Goal: Information Seeking & Learning: Compare options

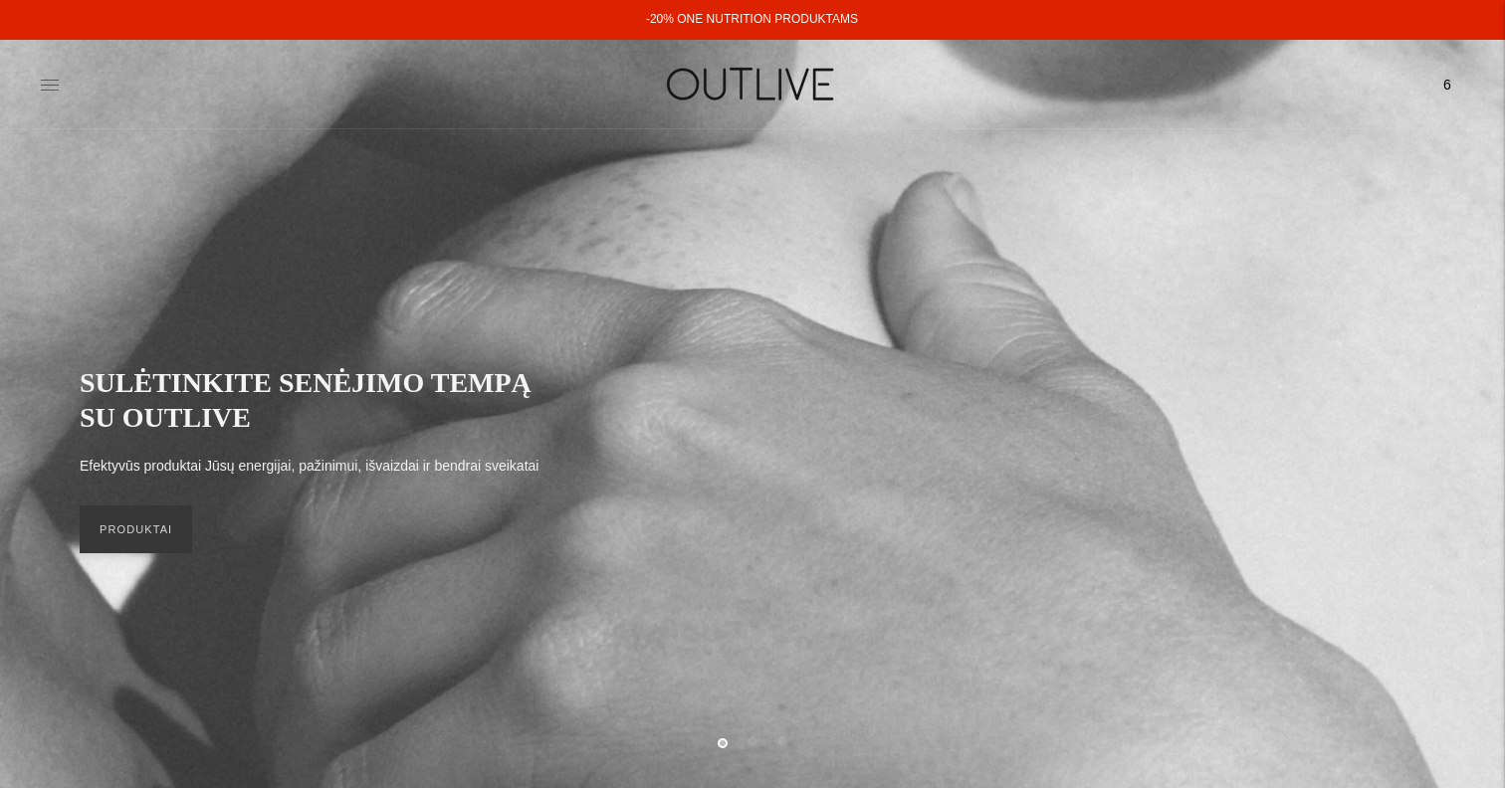
click at [51, 91] on icon at bounding box center [50, 85] width 20 height 20
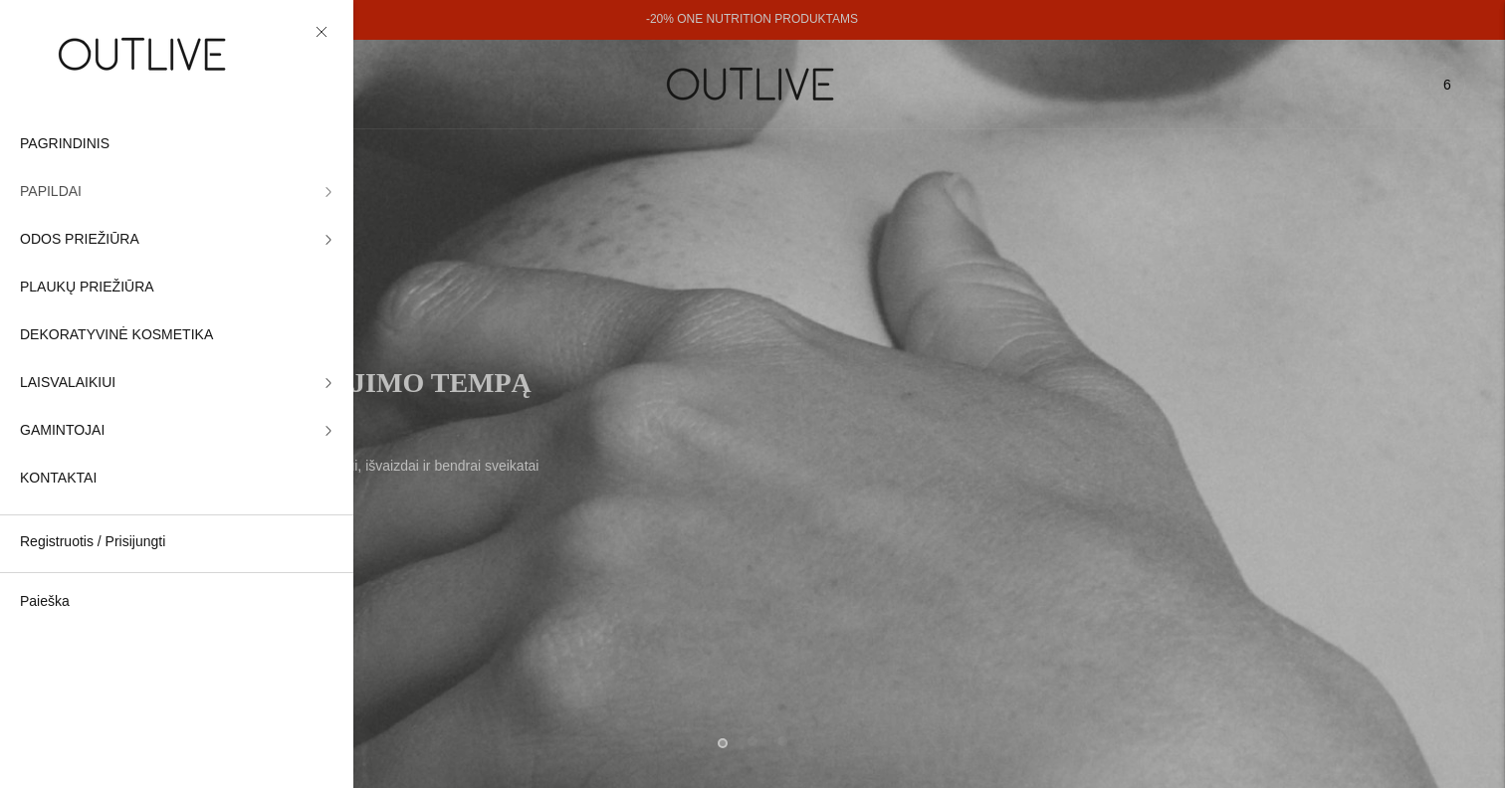
click at [97, 196] on link "PAPILDAI" at bounding box center [176, 192] width 353 height 48
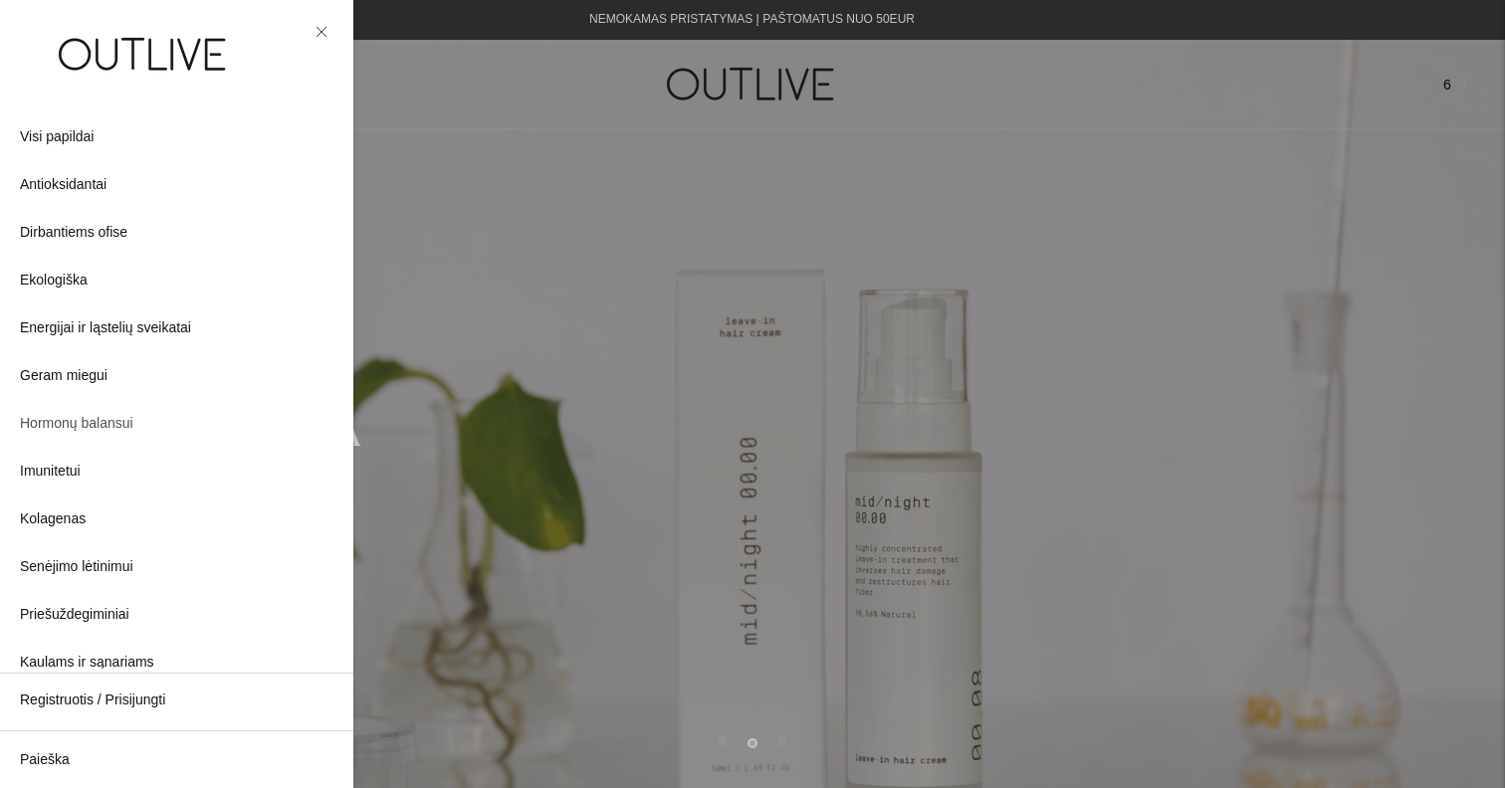
scroll to position [65, 0]
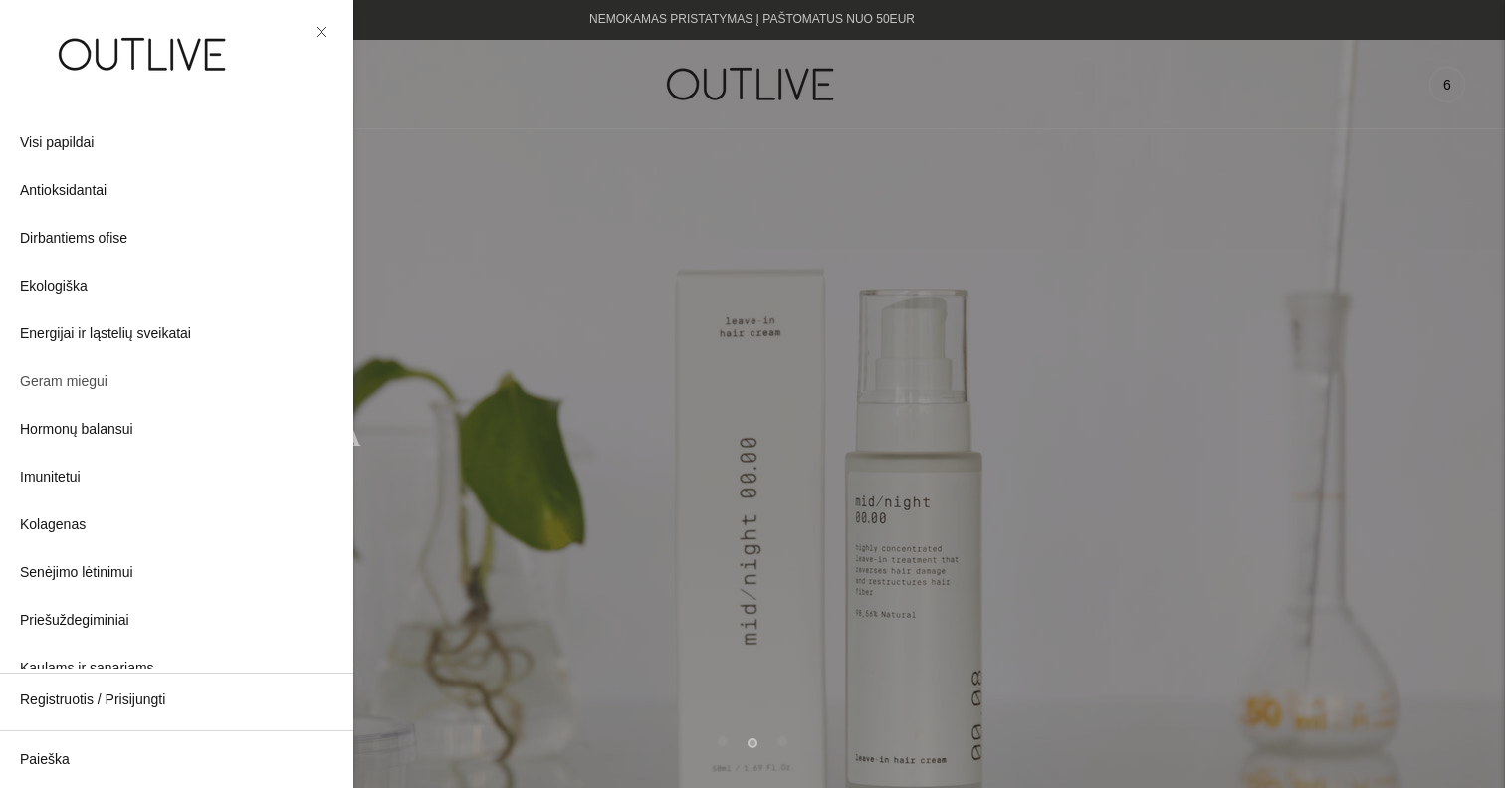
click at [80, 378] on span "Geram miegui" at bounding box center [64, 382] width 88 height 24
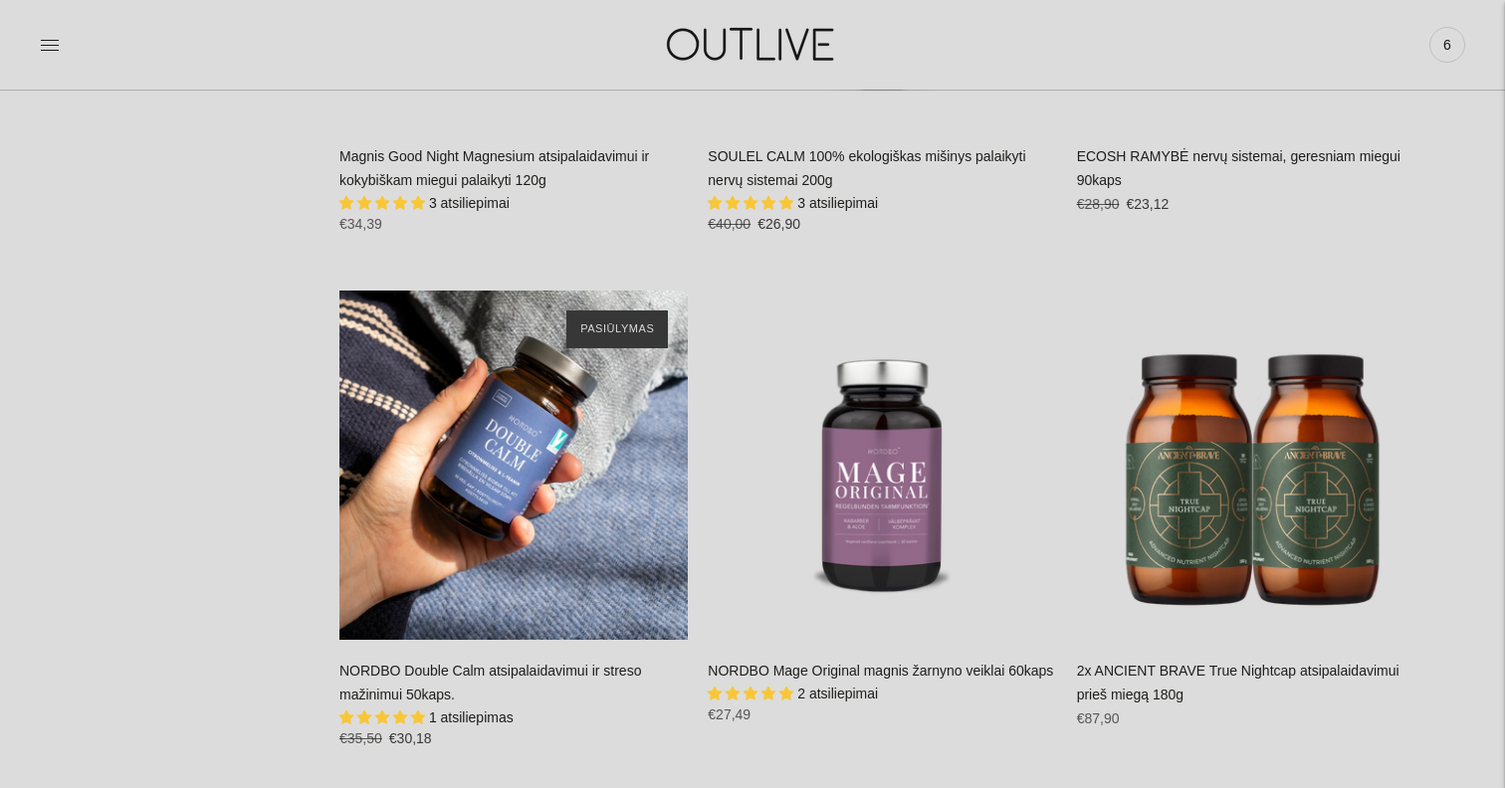
scroll to position [3256, 0]
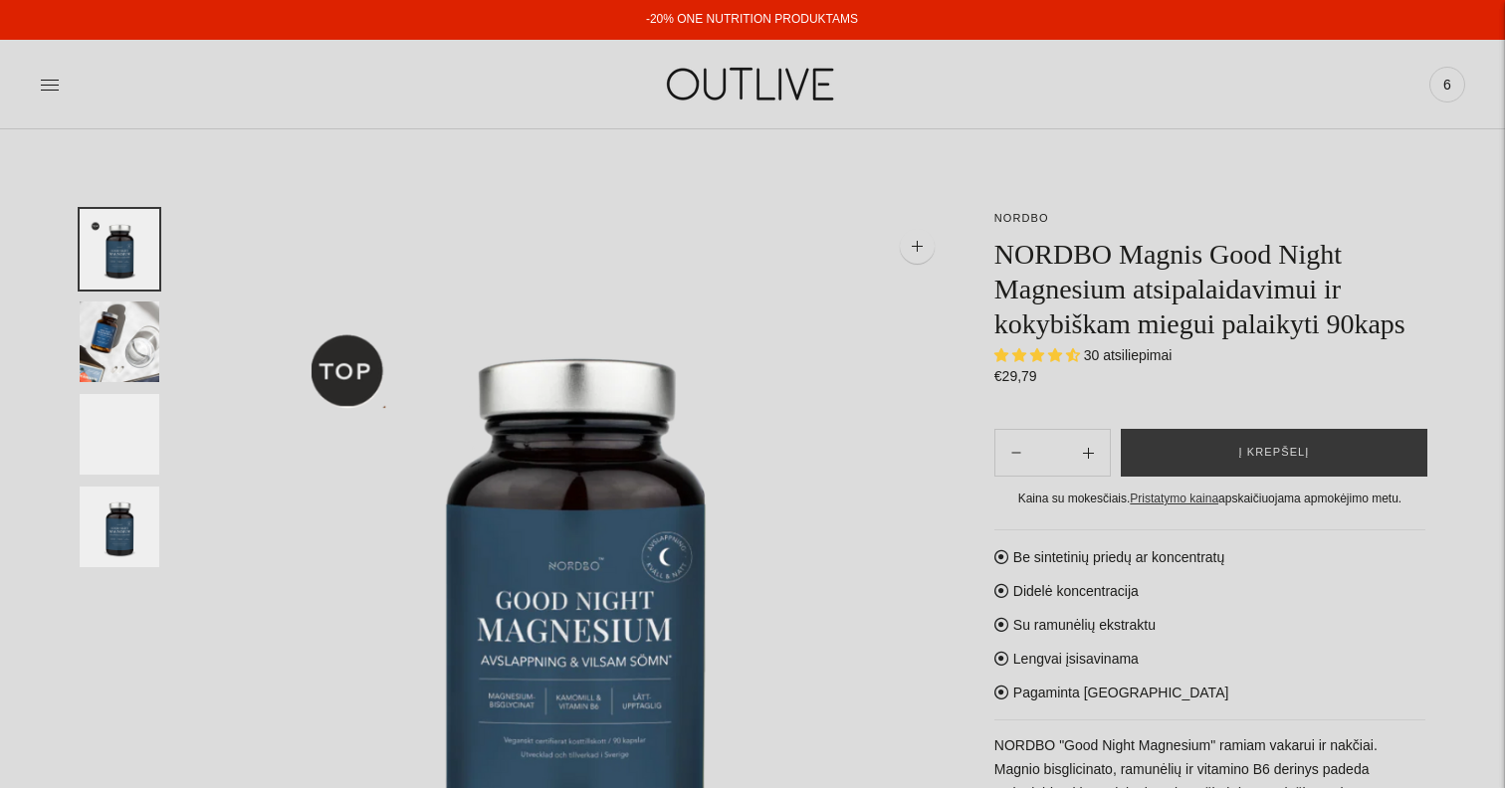
select select "**********"
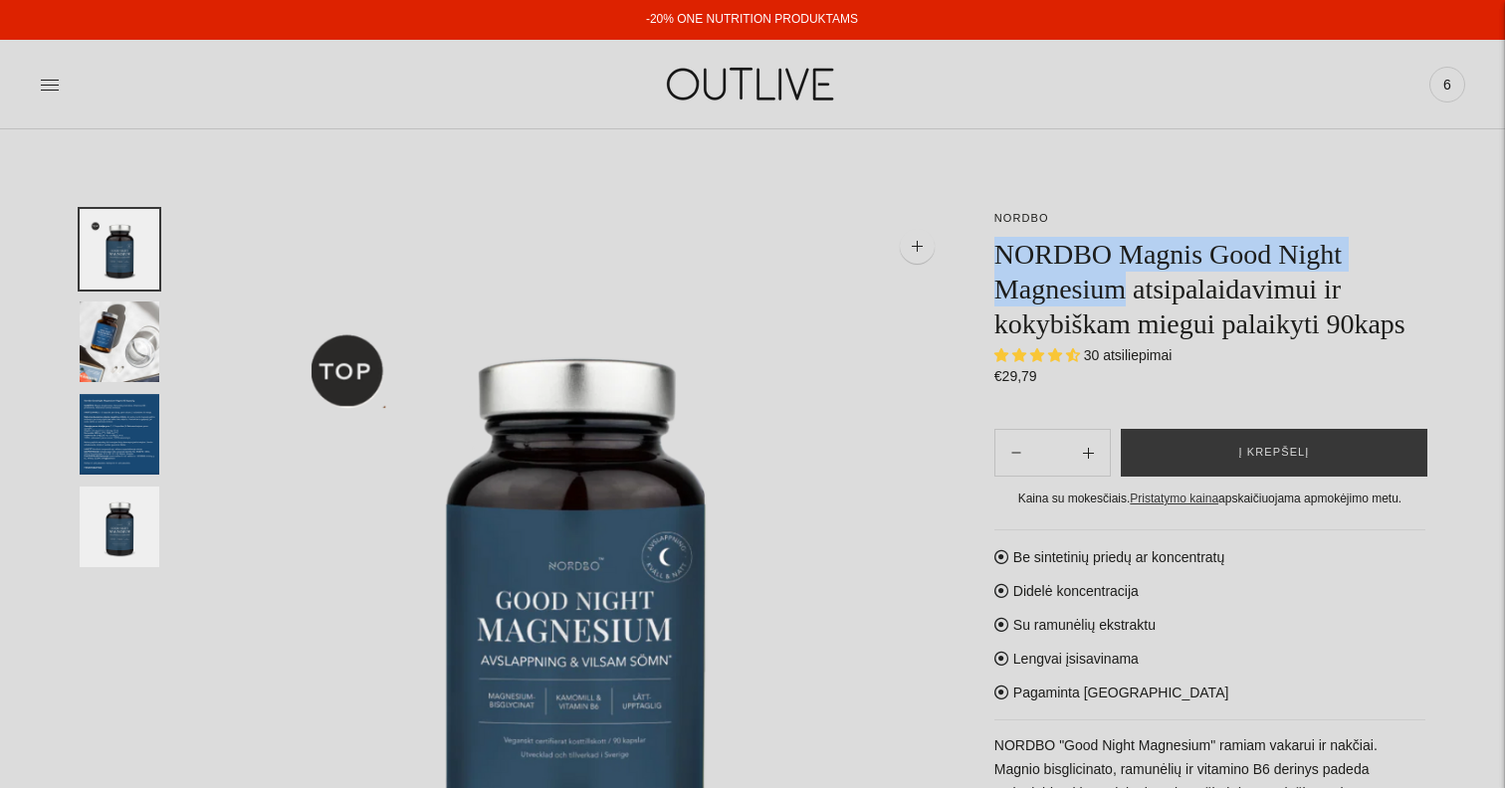
drag, startPoint x: 1002, startPoint y: 261, endPoint x: 1140, endPoint y: 304, distance: 143.9
click at [1140, 304] on h1 "NORDBO Magnis Good Night Magnesium atsipalaidavimui ir kokybiškam miegui palaik…" at bounding box center [1209, 289] width 431 height 105
copy h1 "NORDBO Magnis Good Night Magnesium"
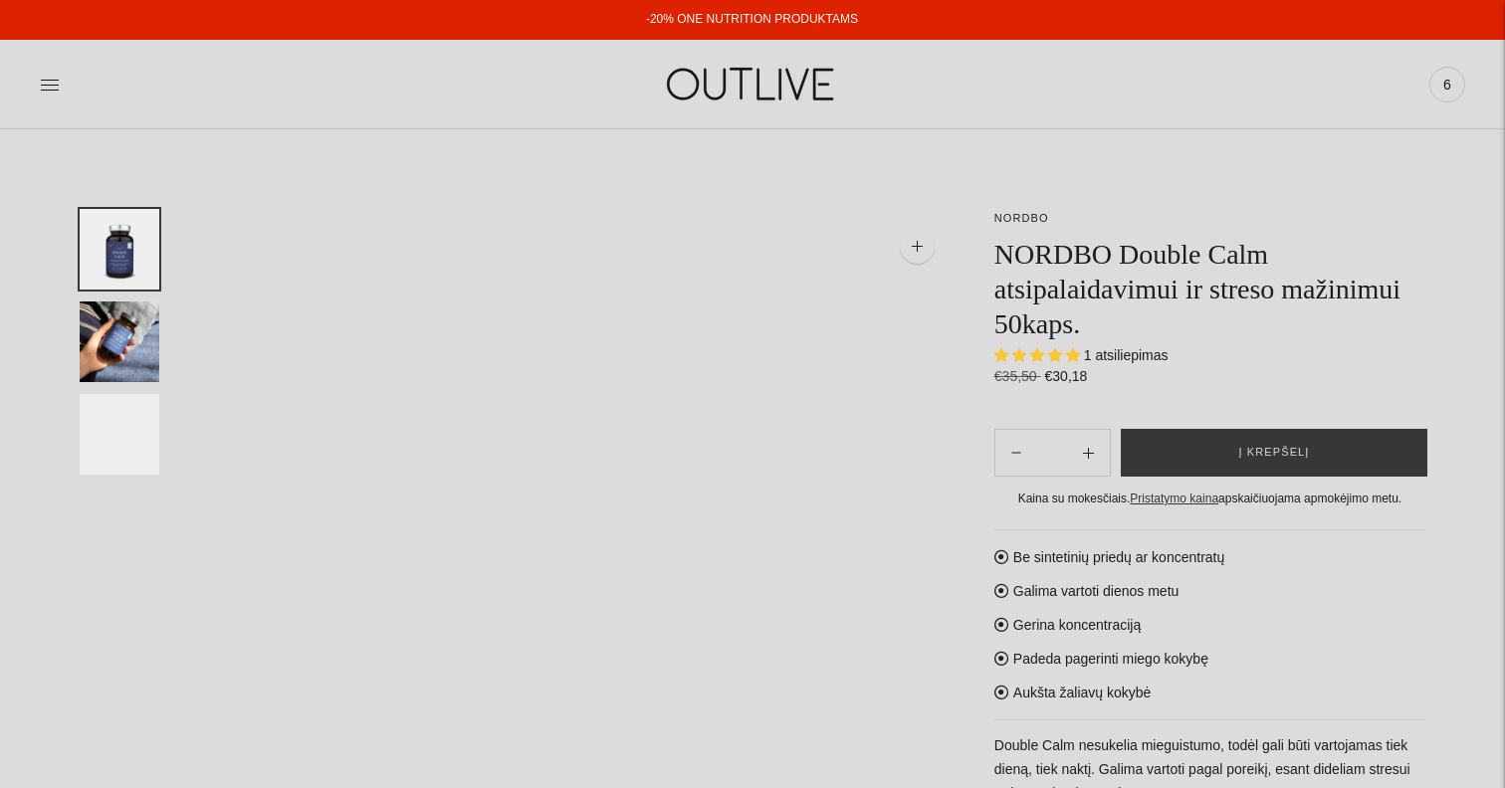
select select "**********"
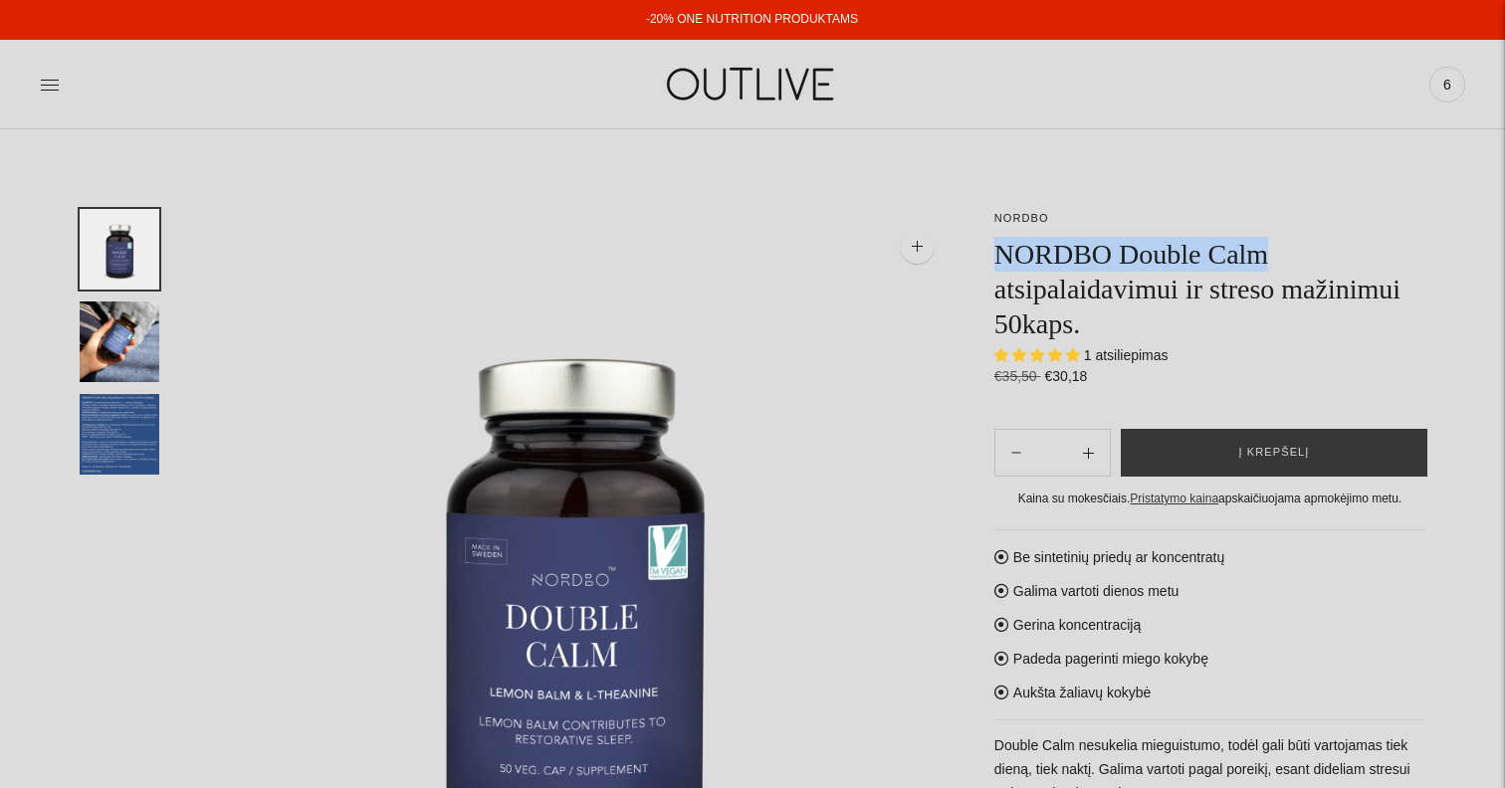
drag, startPoint x: 1050, startPoint y: 256, endPoint x: 1292, endPoint y: 257, distance: 241.9
click at [1292, 257] on h1 "NORDBO Double Calm atsipalaidavimui ir streso mažinimui 50kaps." at bounding box center [1209, 289] width 431 height 105
copy h1 "NORDBO Double Calm"
